Goal: Check status: Check status

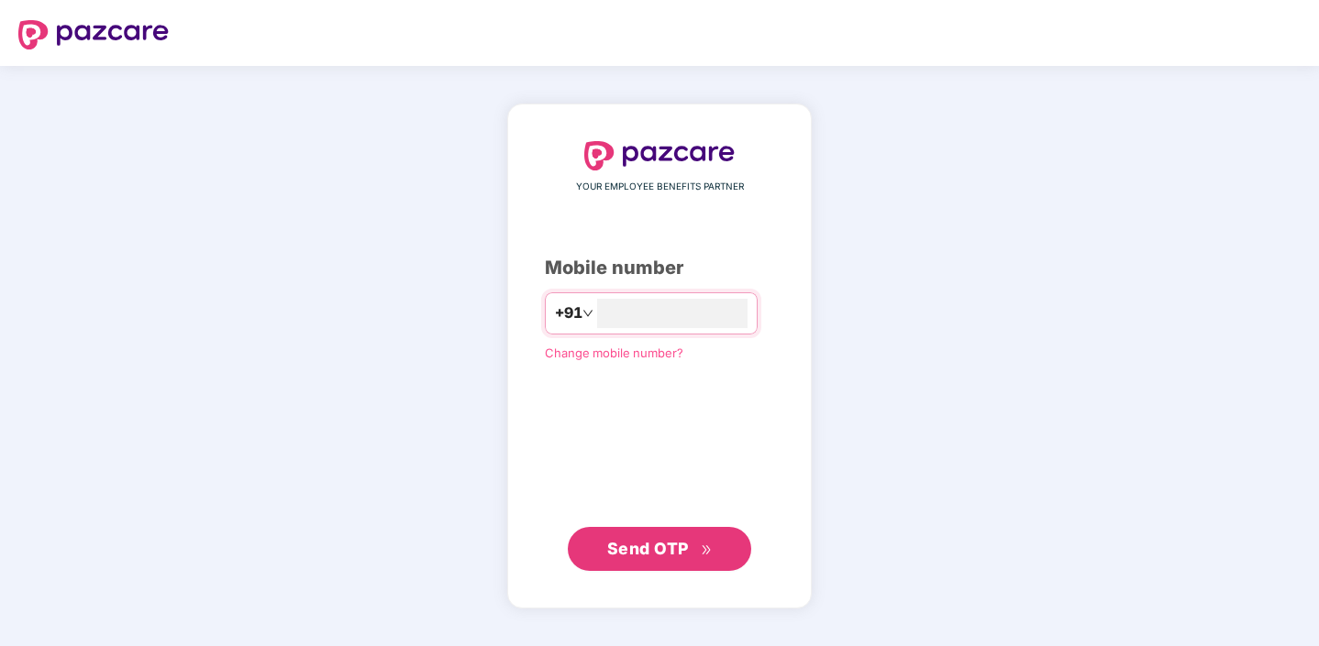
type input "**********"
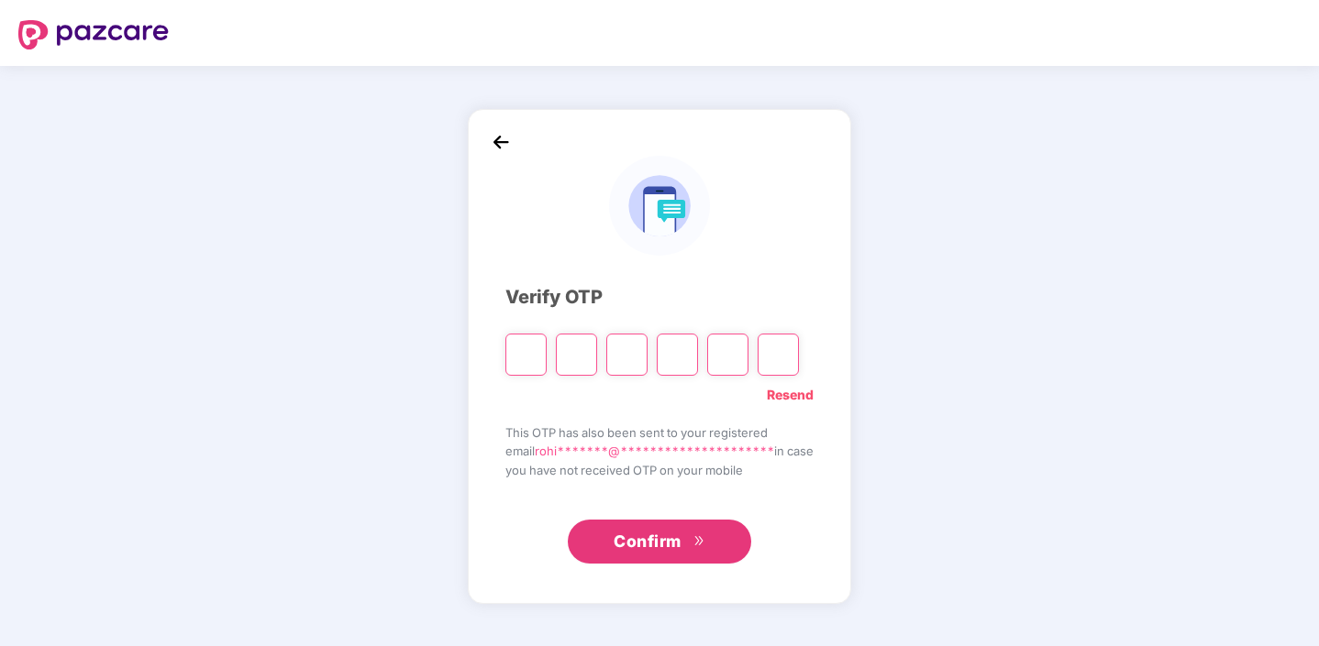
type input "*"
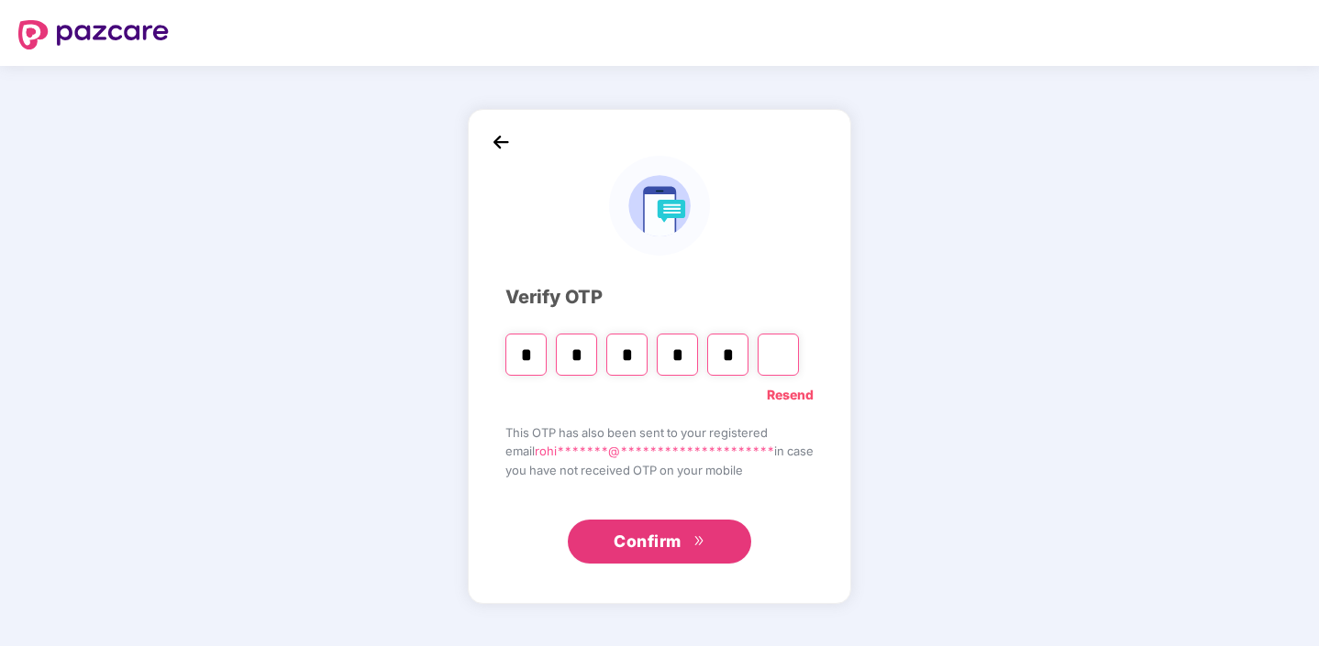
type input "*"
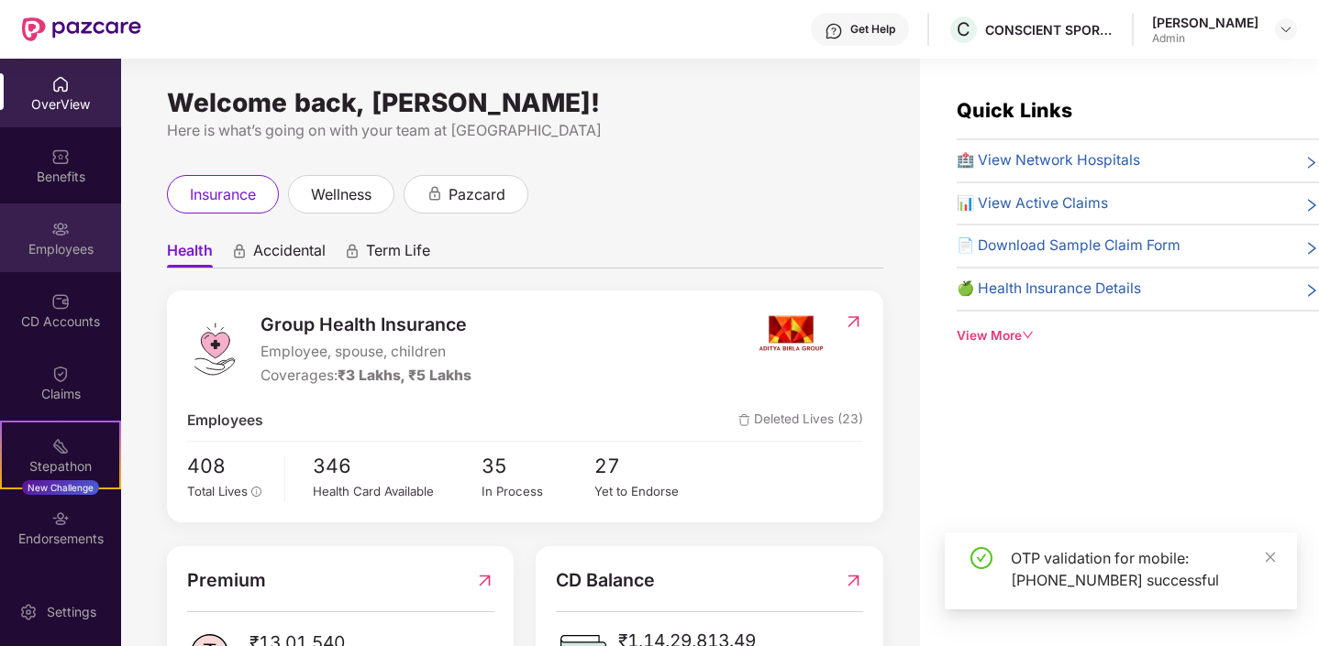
click at [62, 249] on div "Employees" at bounding box center [60, 249] width 121 height 18
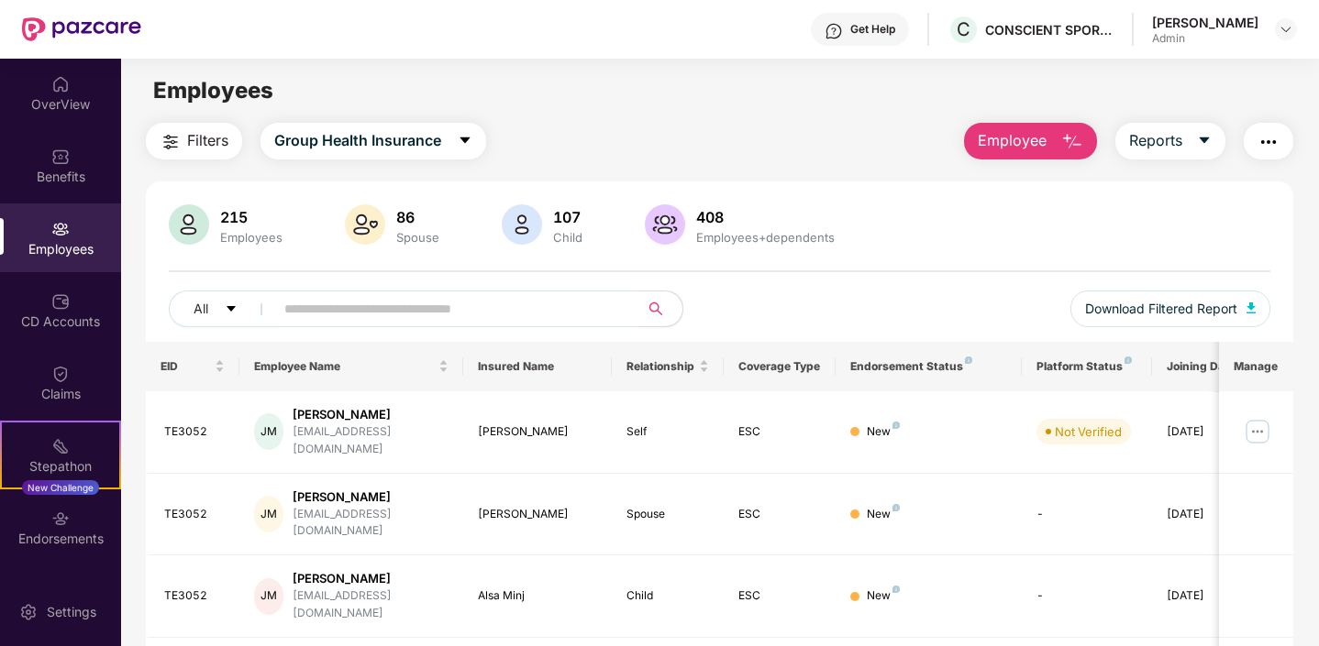
click at [352, 304] on input "text" at bounding box center [448, 309] width 329 height 28
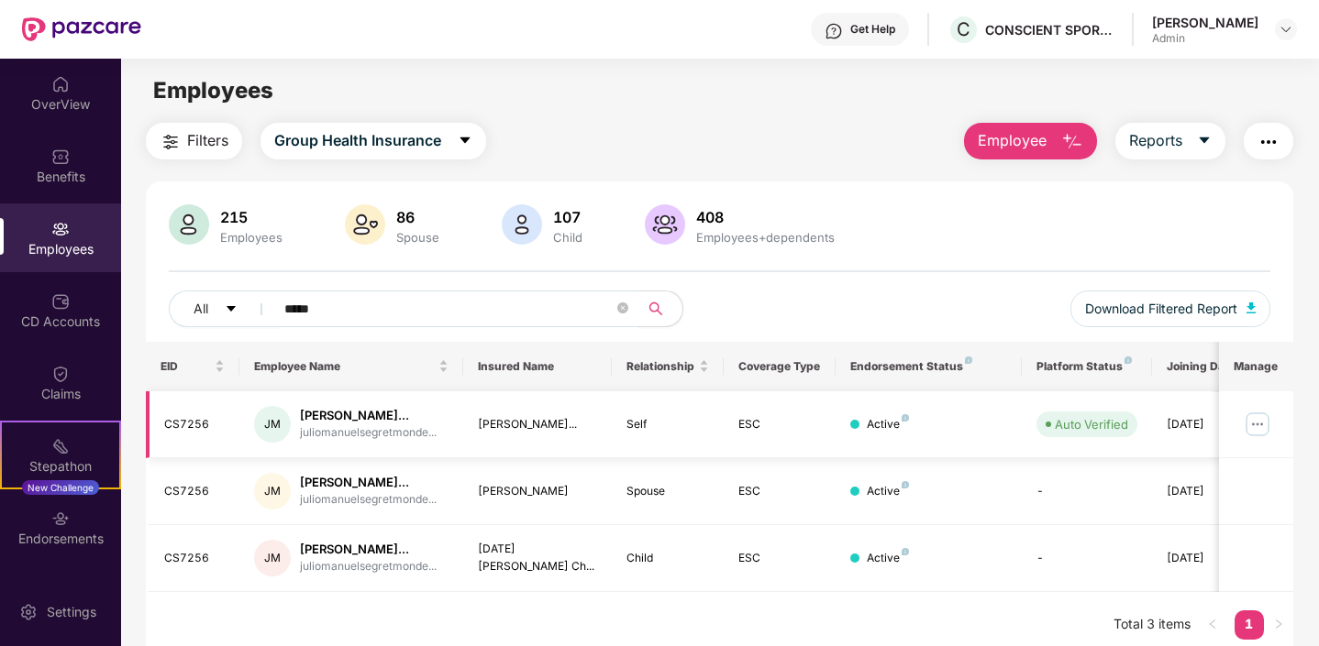
type input "*****"
click at [1254, 430] on img at bounding box center [1257, 424] width 29 height 29
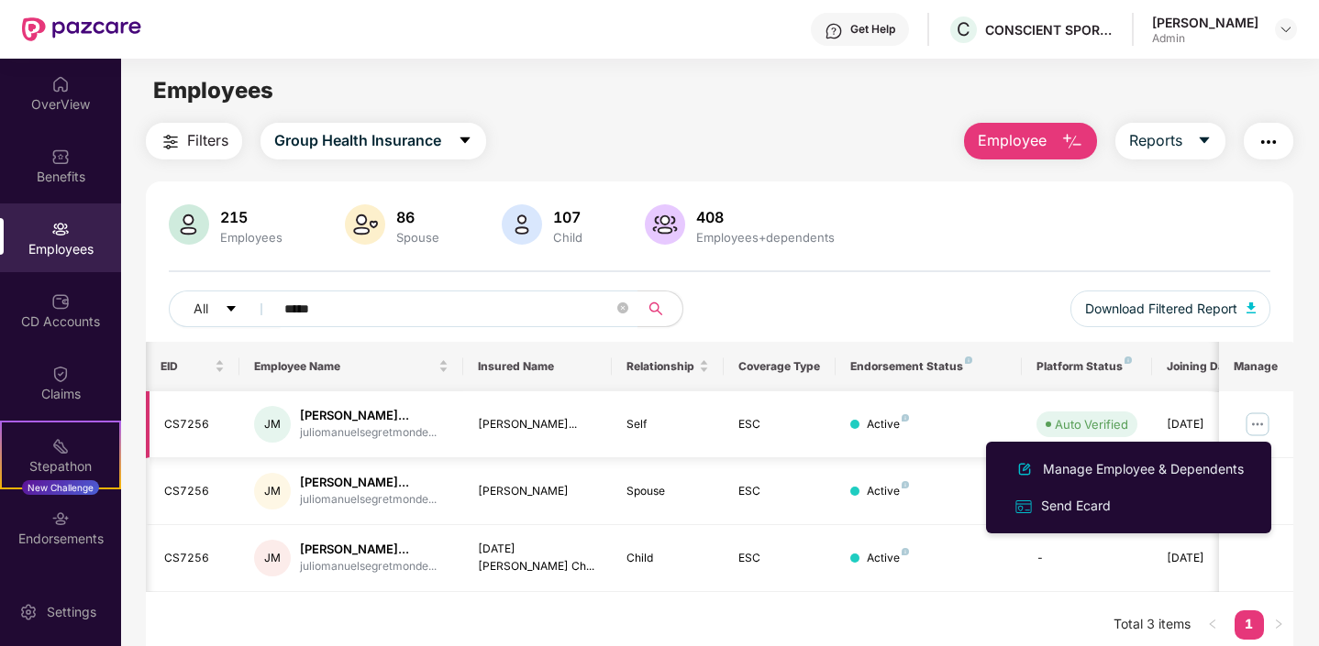
scroll to position [0, 46]
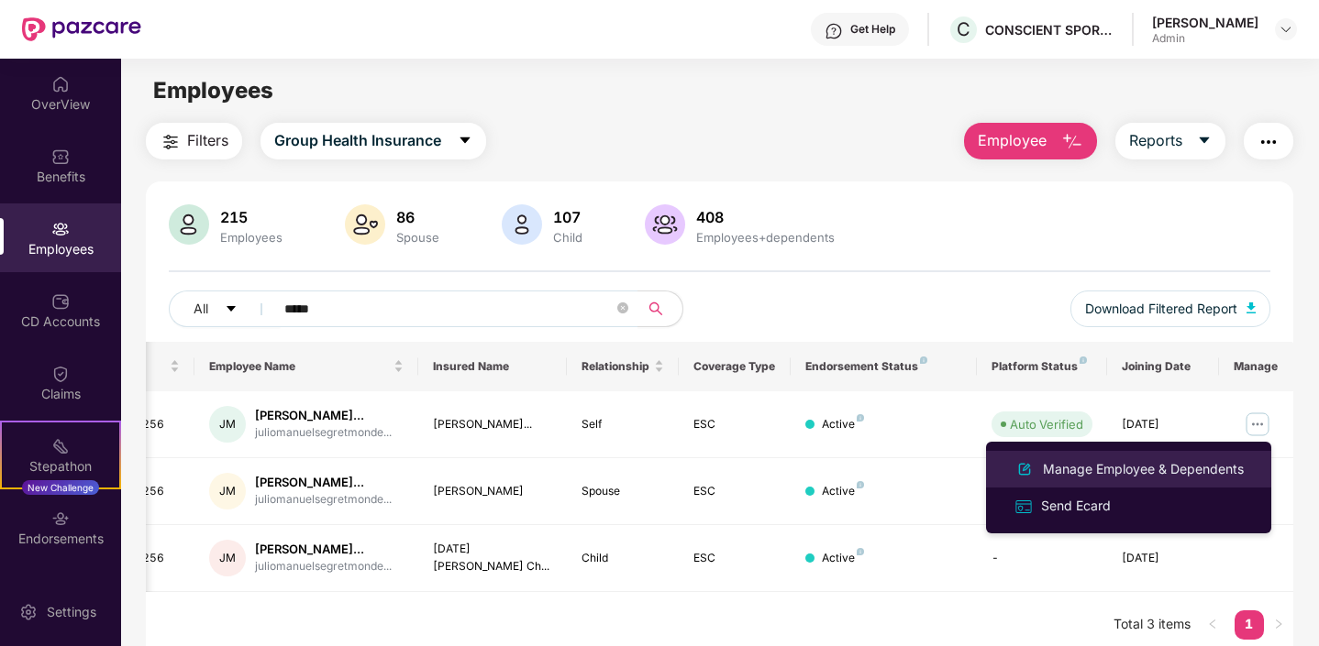
click at [1159, 463] on div "Manage Employee & Dependents" at bounding box center [1143, 469] width 208 height 20
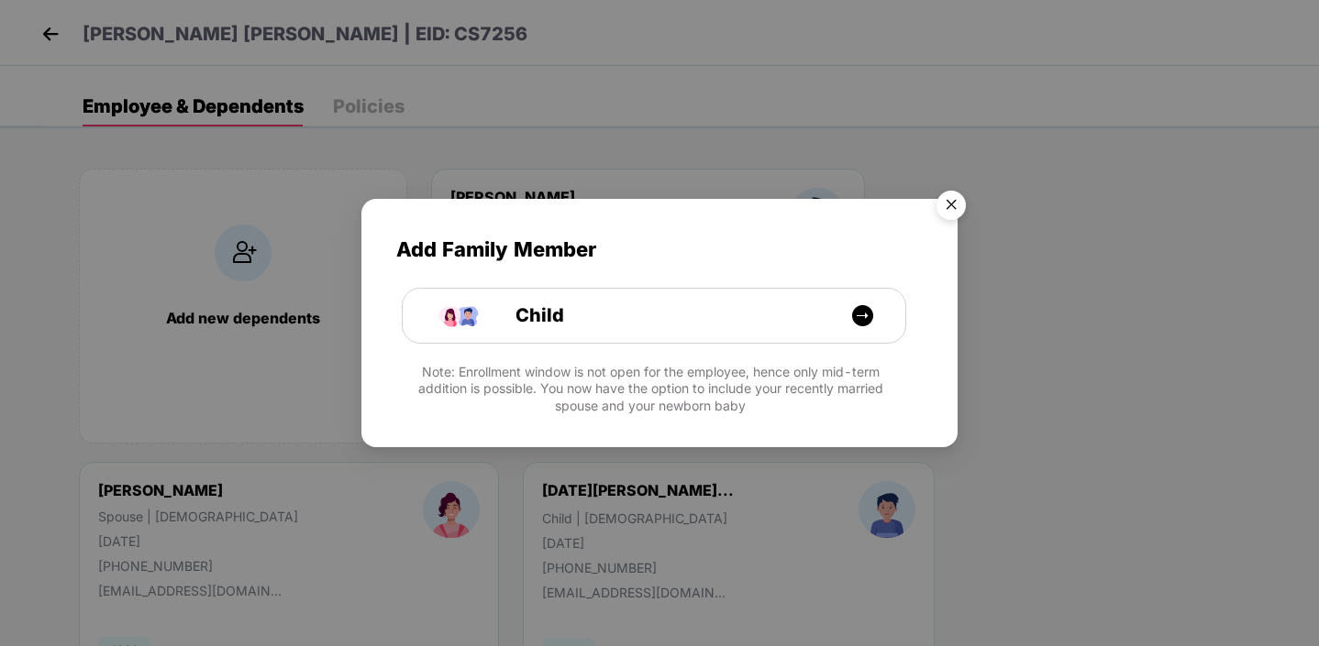
click at [949, 208] on img "Close" at bounding box center [950, 207] width 51 height 51
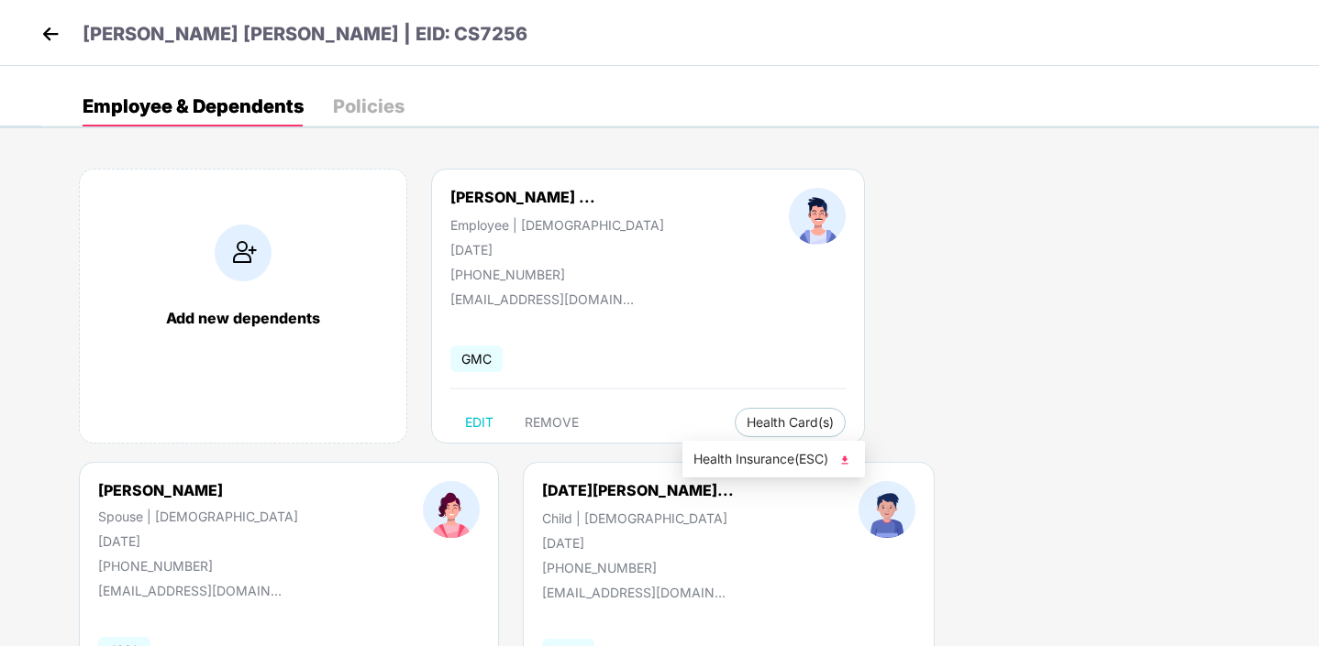
click at [723, 462] on span "Health Insurance(ESC)" at bounding box center [773, 459] width 160 height 20
click at [48, 28] on img at bounding box center [51, 34] width 28 height 28
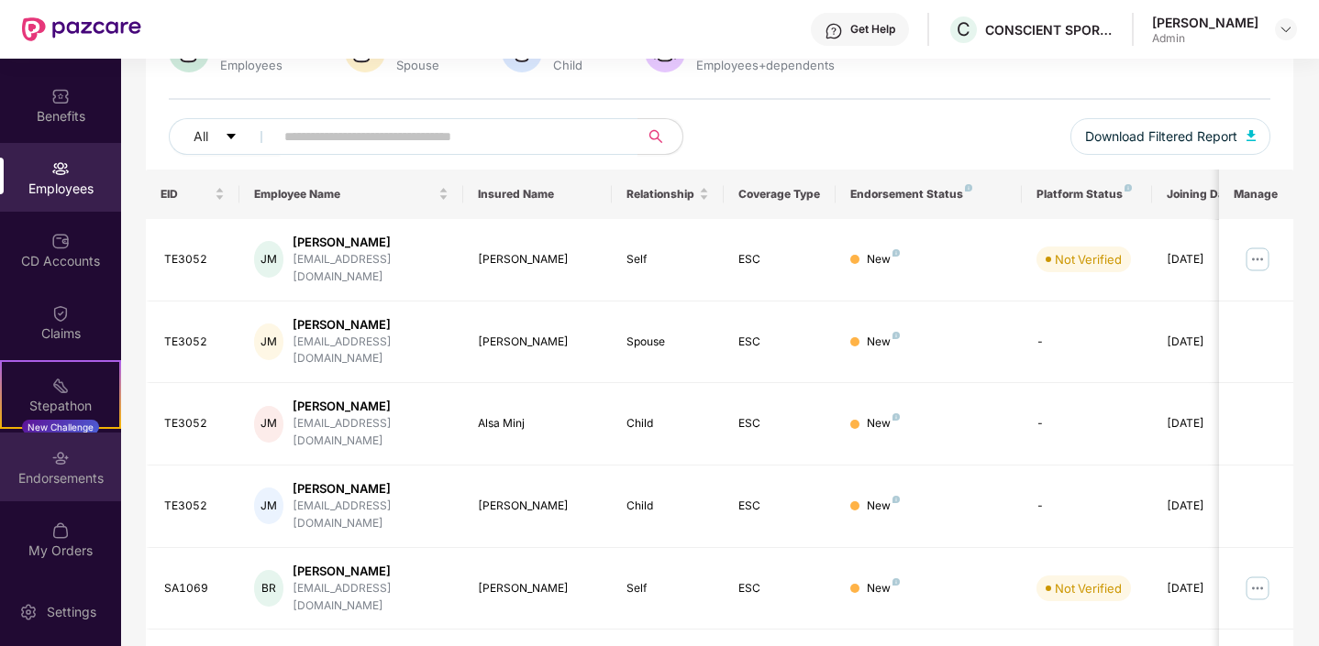
scroll to position [182, 0]
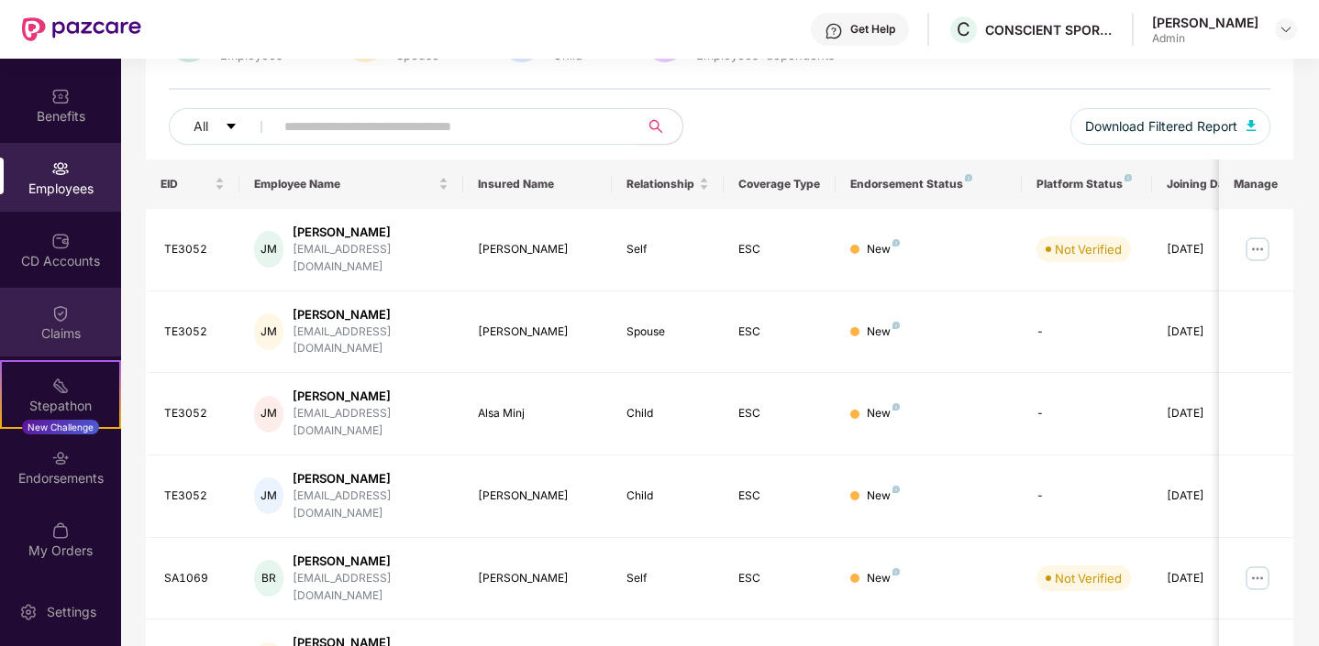
click at [68, 323] on div "Claims" at bounding box center [60, 322] width 121 height 69
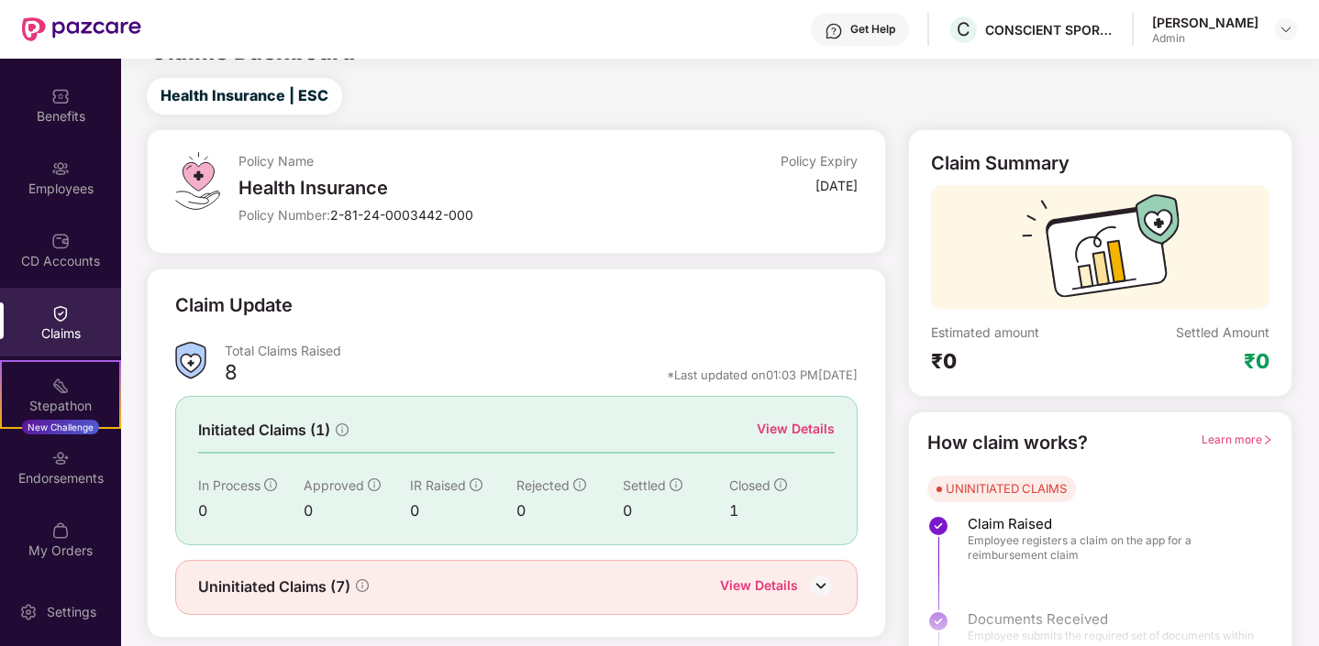
scroll to position [72, 0]
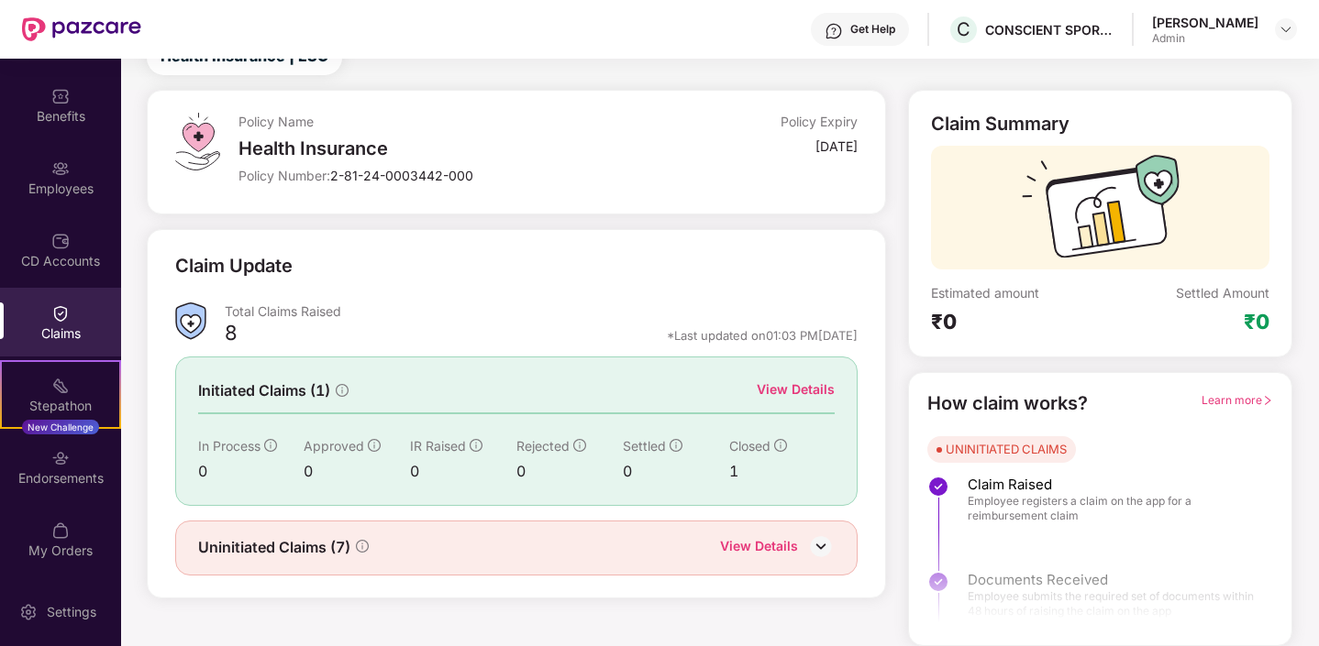
click at [811, 378] on div "Initiated Claims (1) View Details In Process 0 Approved 0 IR Raised 0 Rejected …" at bounding box center [516, 431] width 683 height 149
click at [779, 551] on div "View Details" at bounding box center [759, 548] width 78 height 24
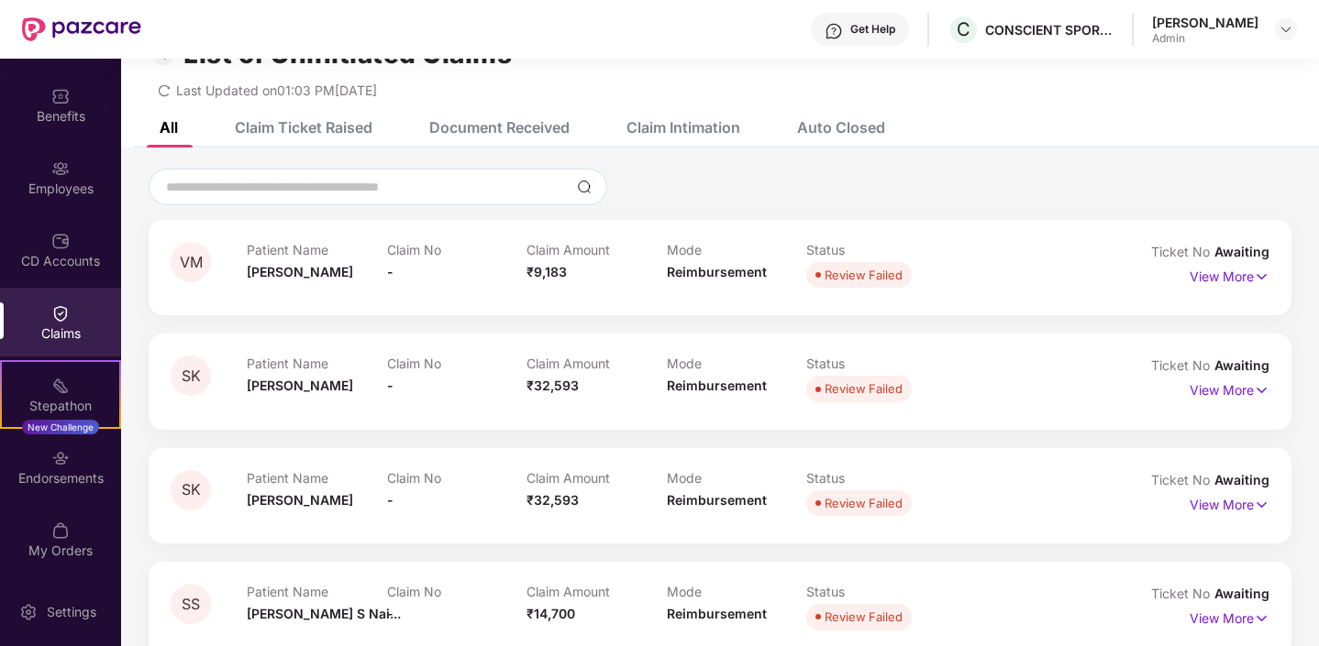
scroll to position [0, 0]
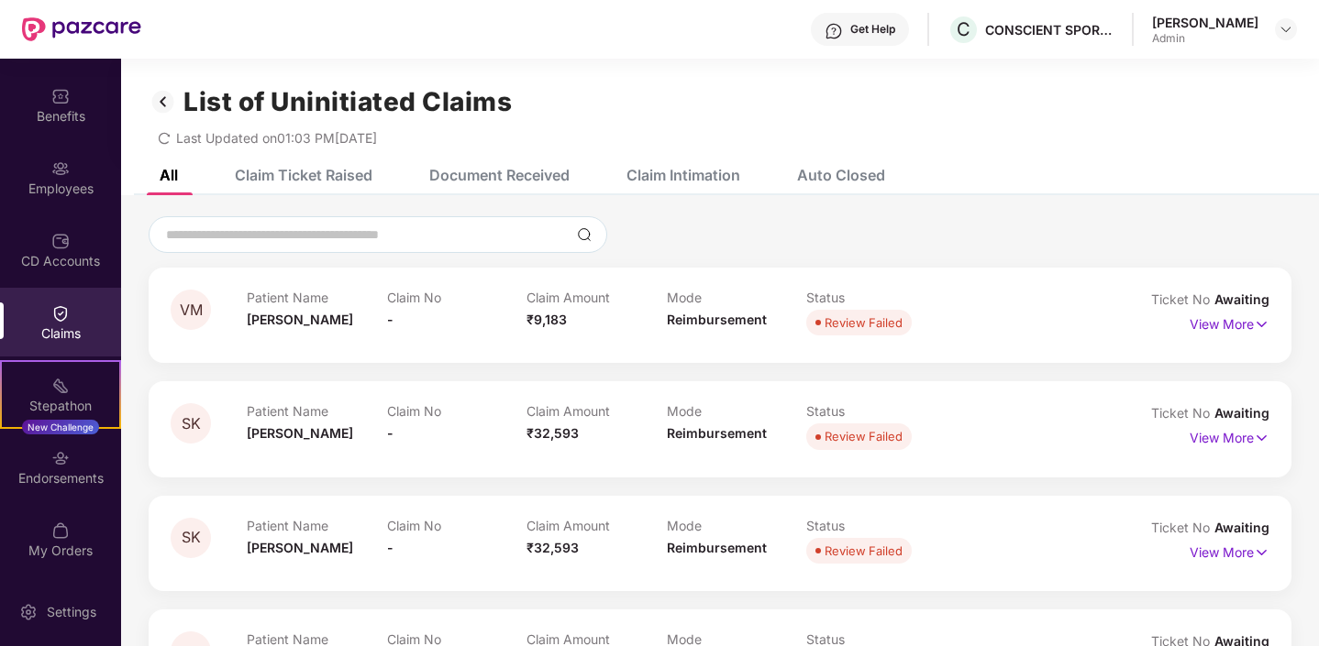
click at [168, 98] on img at bounding box center [163, 101] width 29 height 31
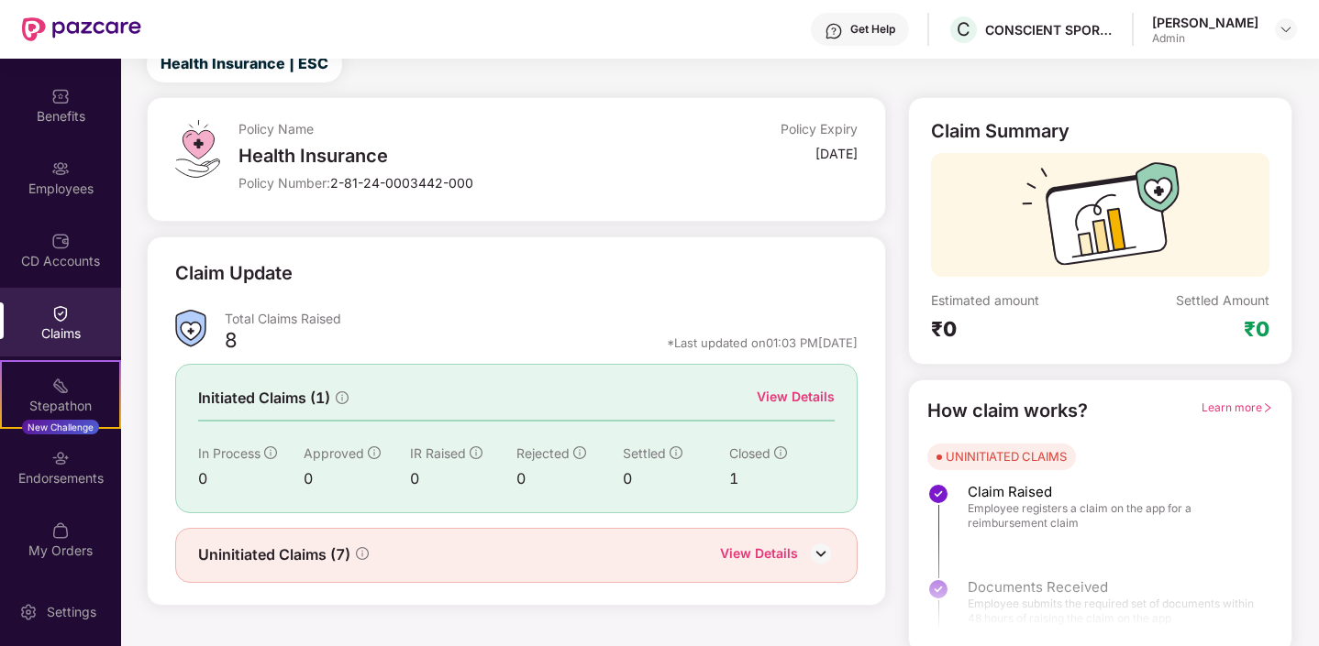
scroll to position [65, 0]
click at [783, 401] on div "View Details" at bounding box center [796, 396] width 78 height 20
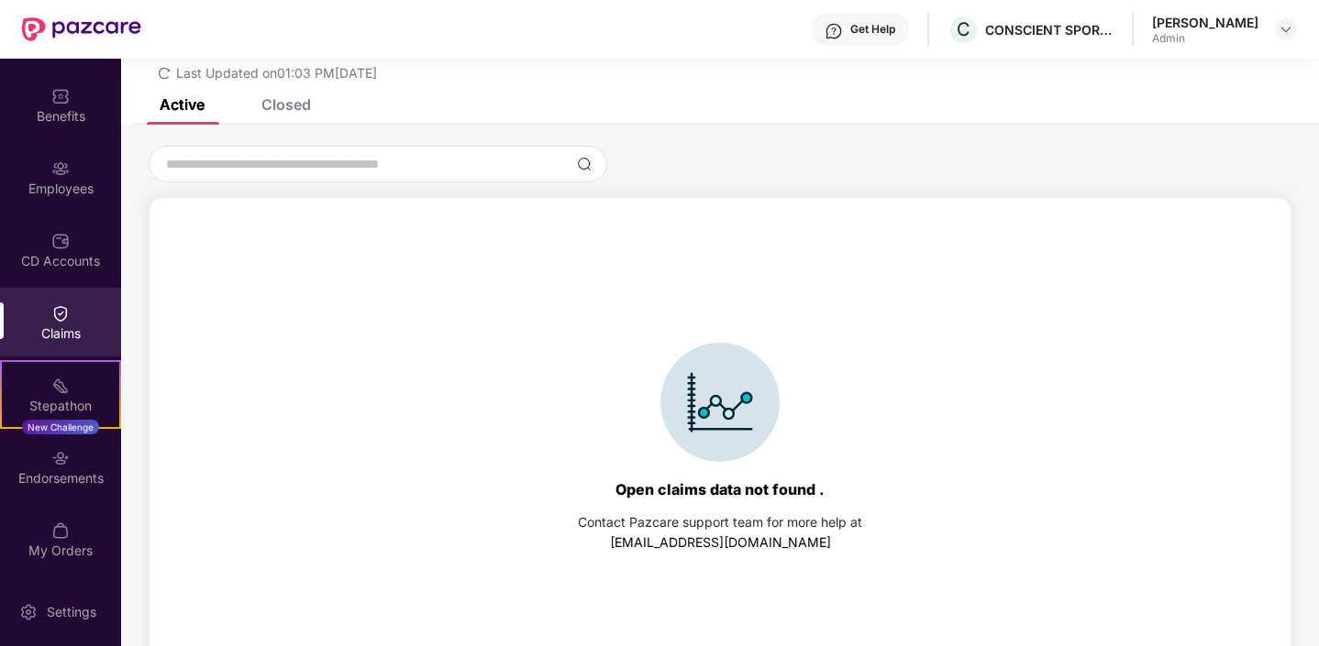
click at [293, 108] on div "Closed" at bounding box center [286, 104] width 50 height 18
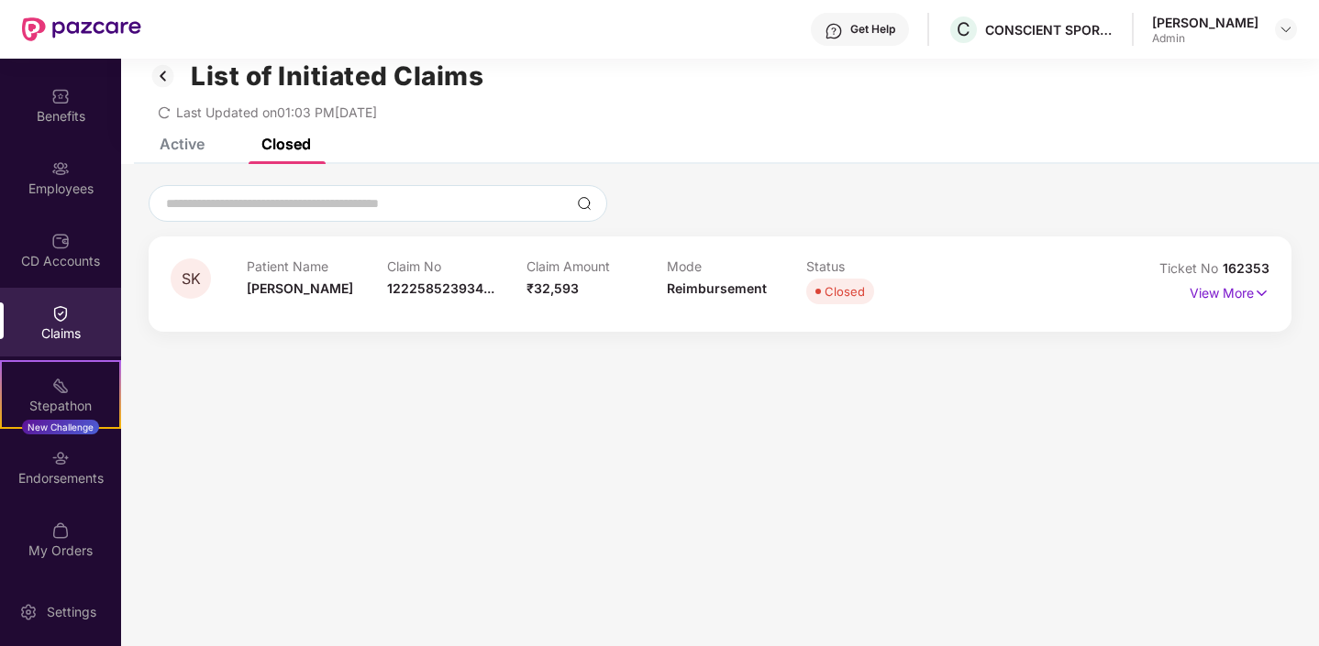
scroll to position [18, 0]
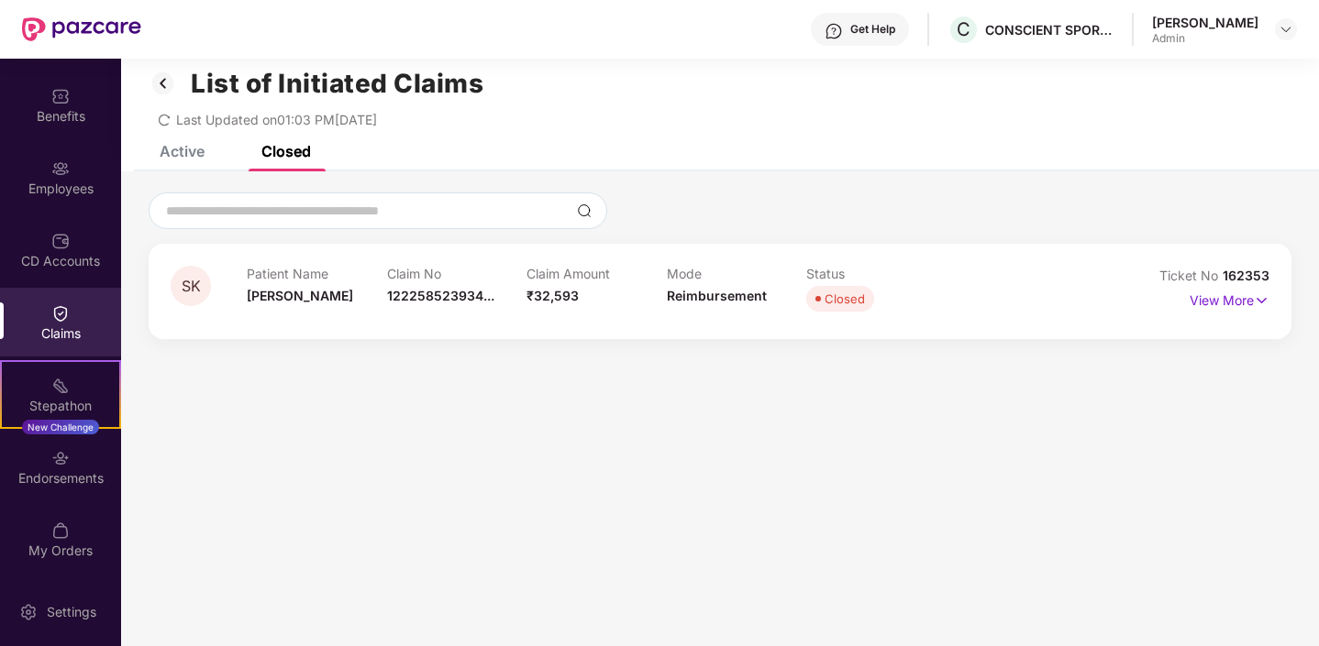
click at [166, 88] on img at bounding box center [163, 83] width 29 height 31
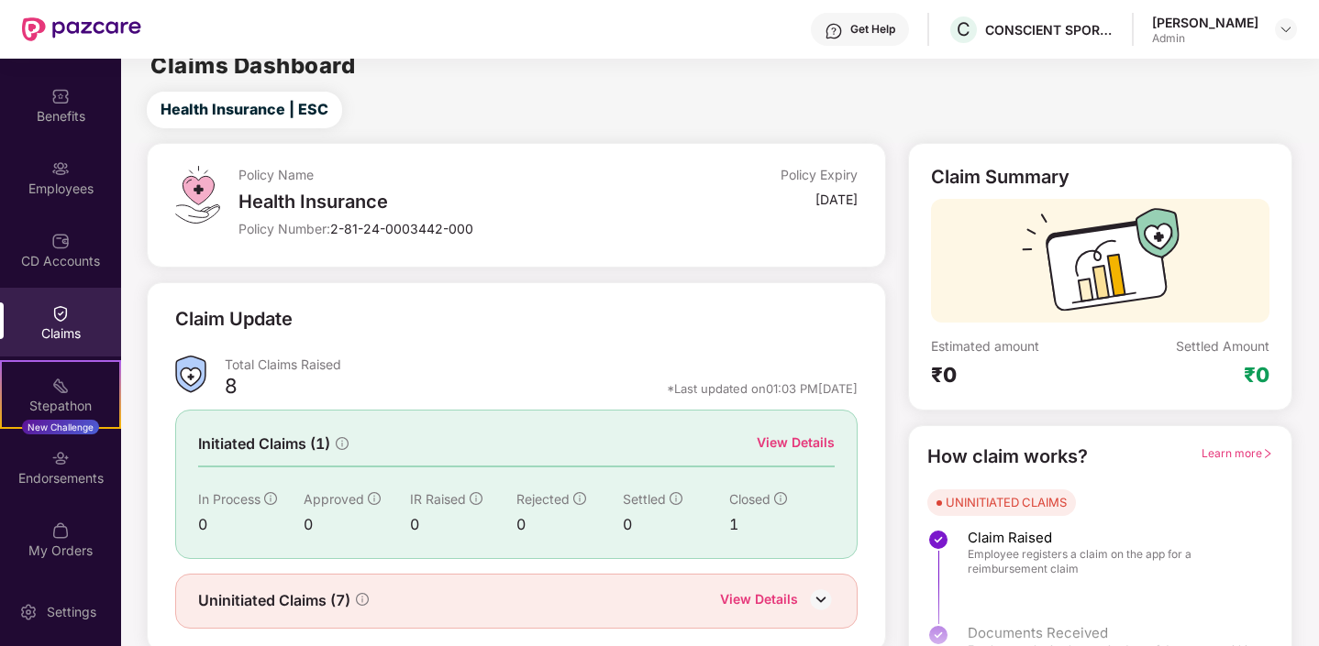
scroll to position [72, 0]
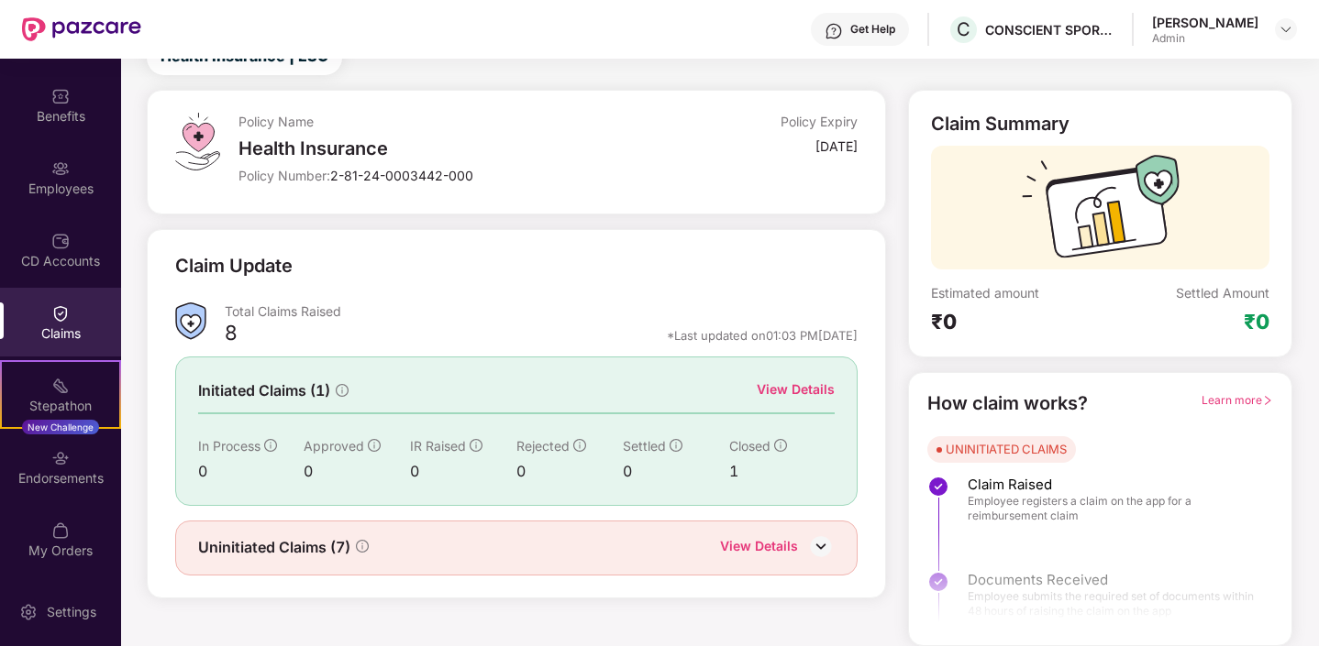
click at [777, 541] on div "View Details" at bounding box center [759, 548] width 78 height 24
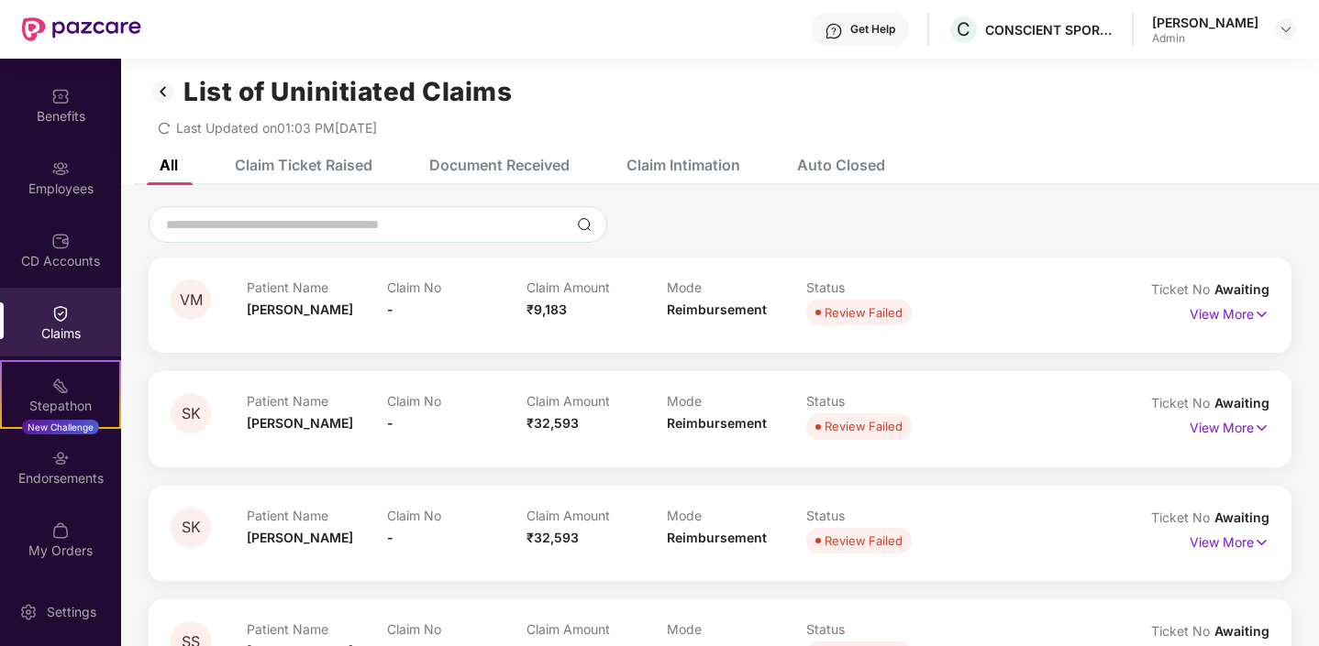
scroll to position [0, 0]
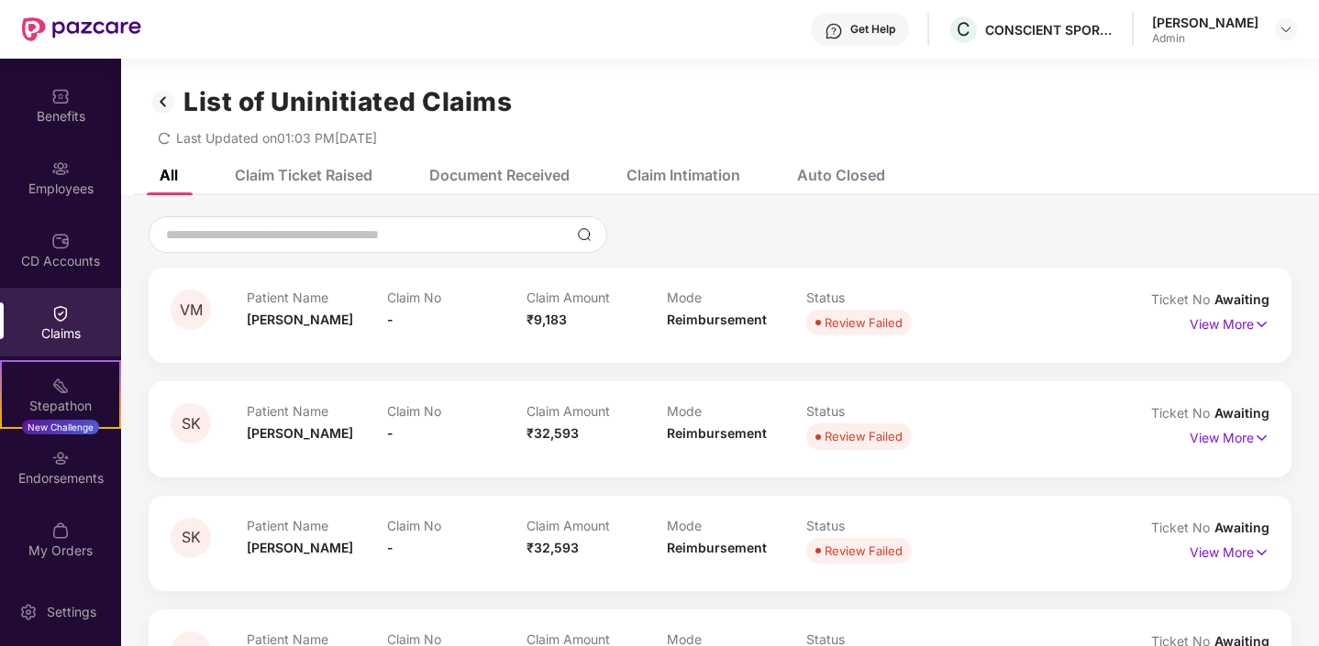
click at [310, 181] on div "Claim Ticket Raised" at bounding box center [304, 175] width 138 height 18
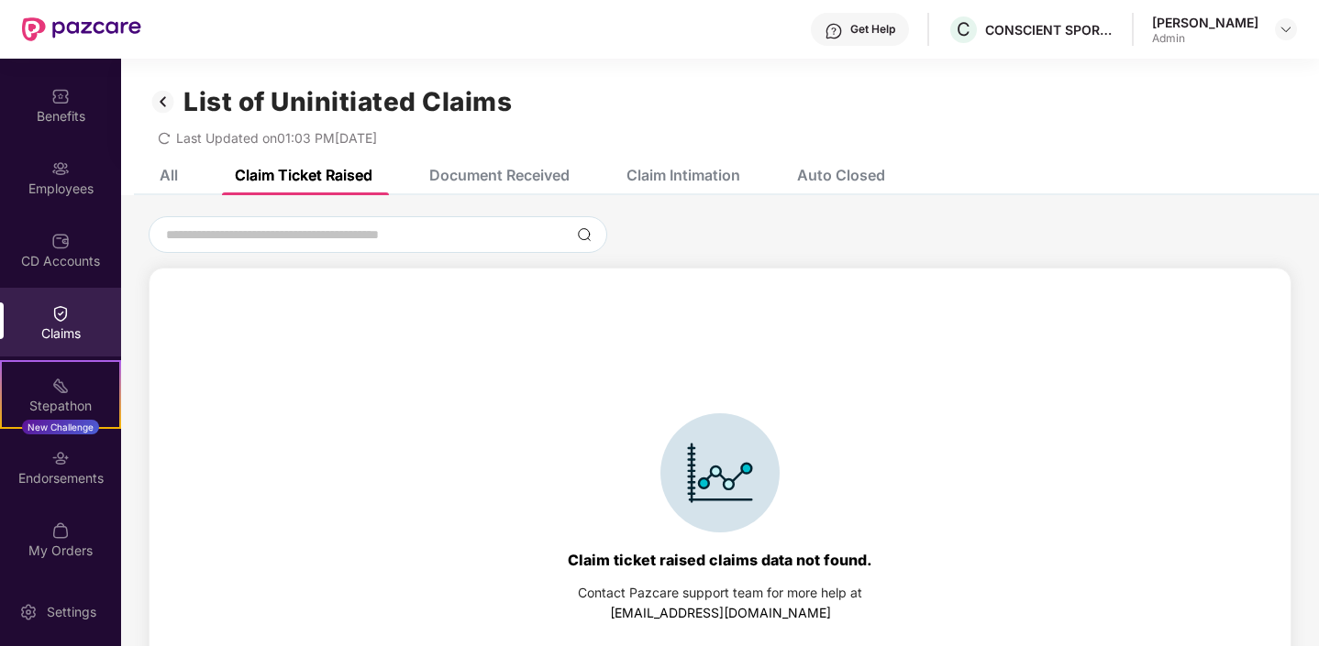
click at [513, 166] on div "Document Received" at bounding box center [499, 175] width 140 height 18
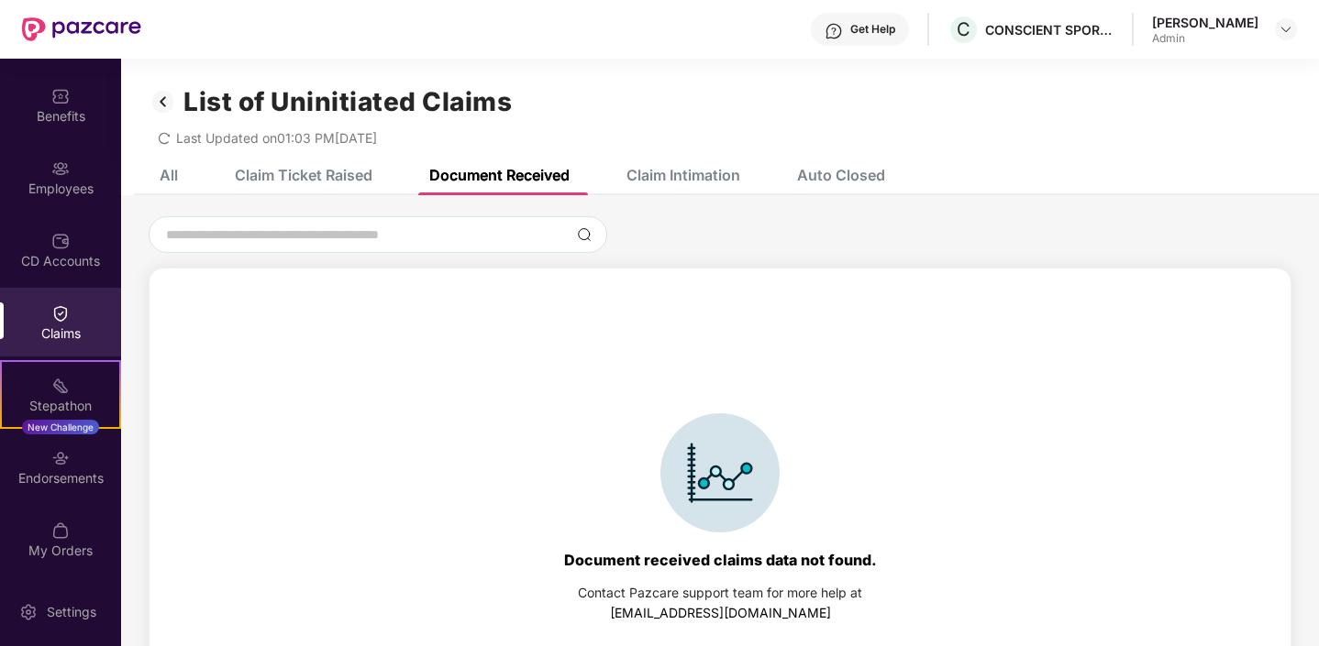
click at [638, 184] on div "Claim Intimation" at bounding box center [669, 175] width 141 height 40
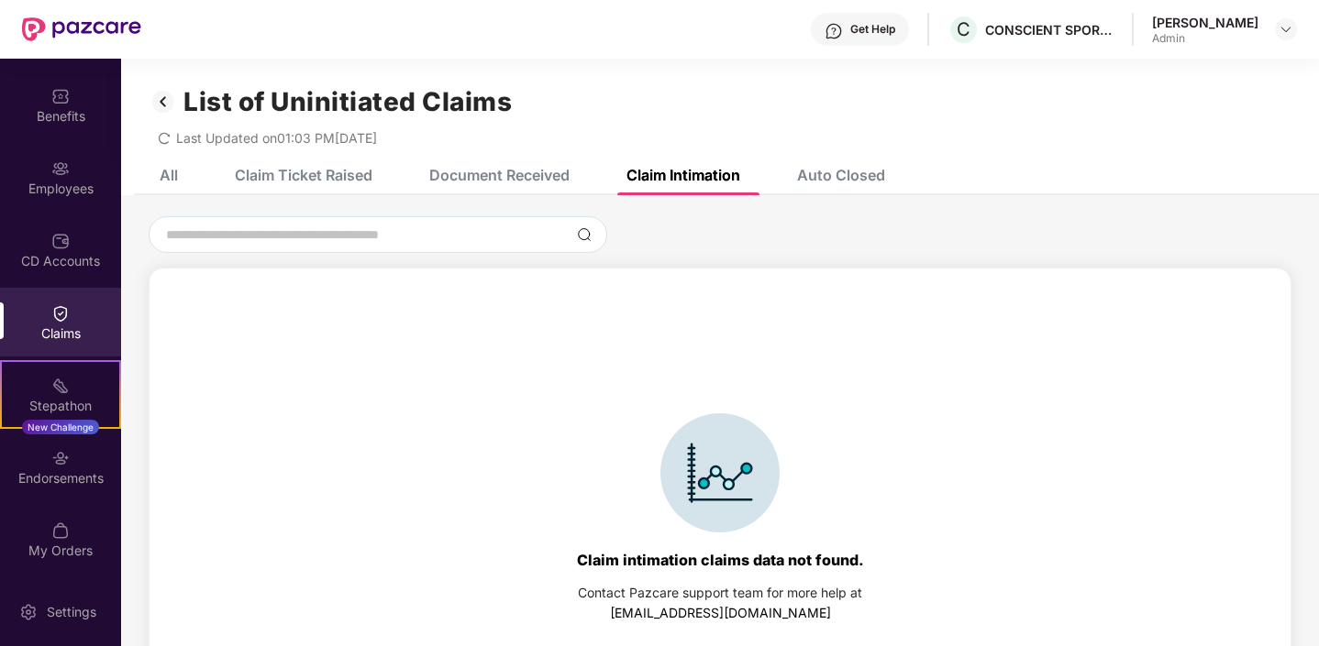
click at [160, 178] on div "All" at bounding box center [169, 175] width 18 height 18
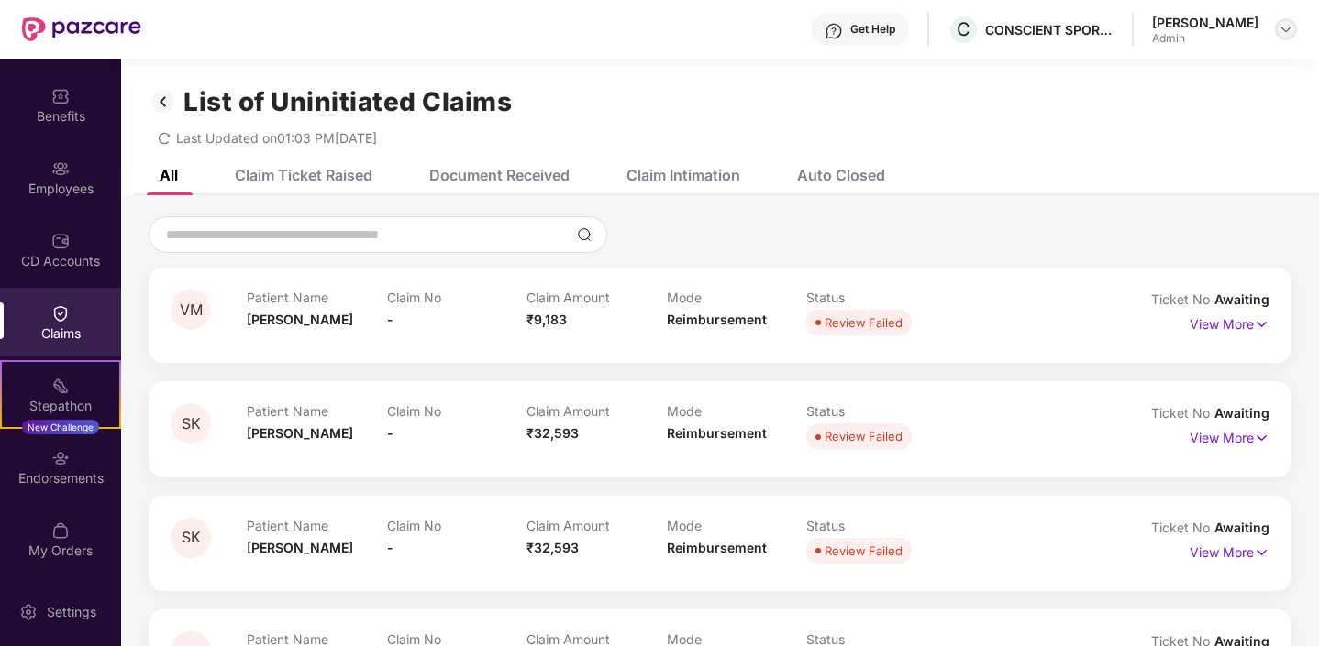
click at [1288, 28] on img at bounding box center [1285, 29] width 15 height 15
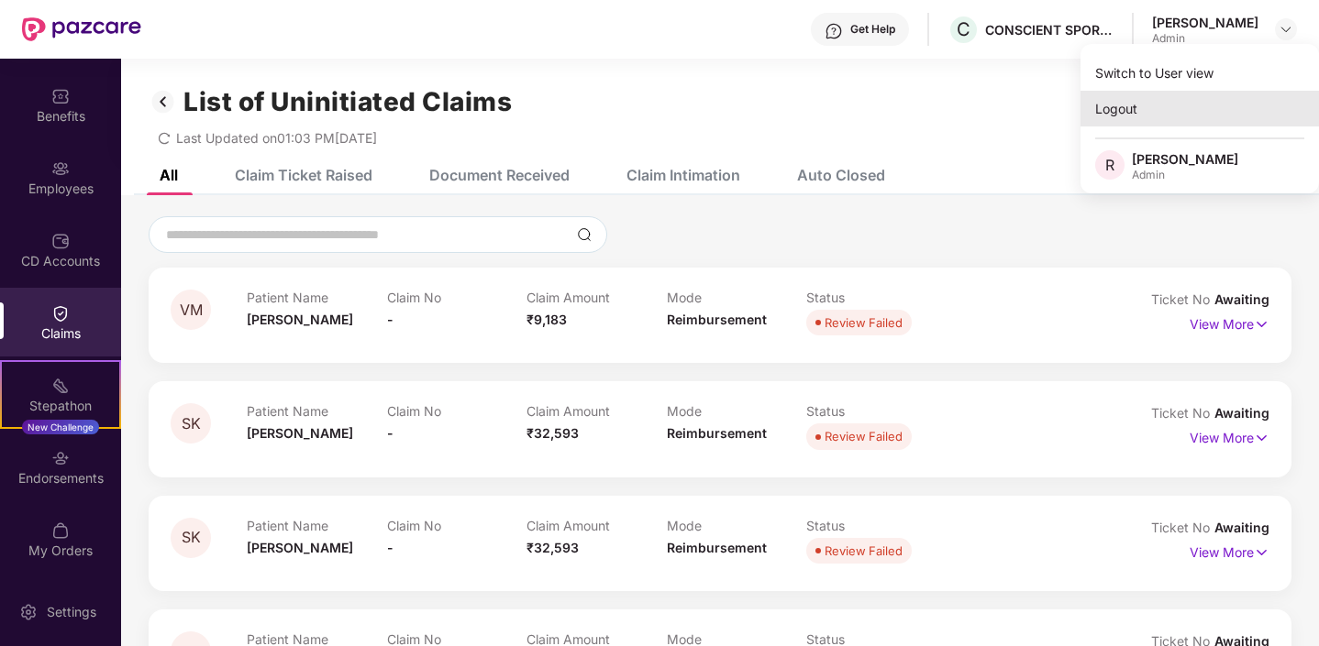
click at [1121, 121] on div "Logout" at bounding box center [1199, 109] width 238 height 36
